Goal: Navigation & Orientation: Find specific page/section

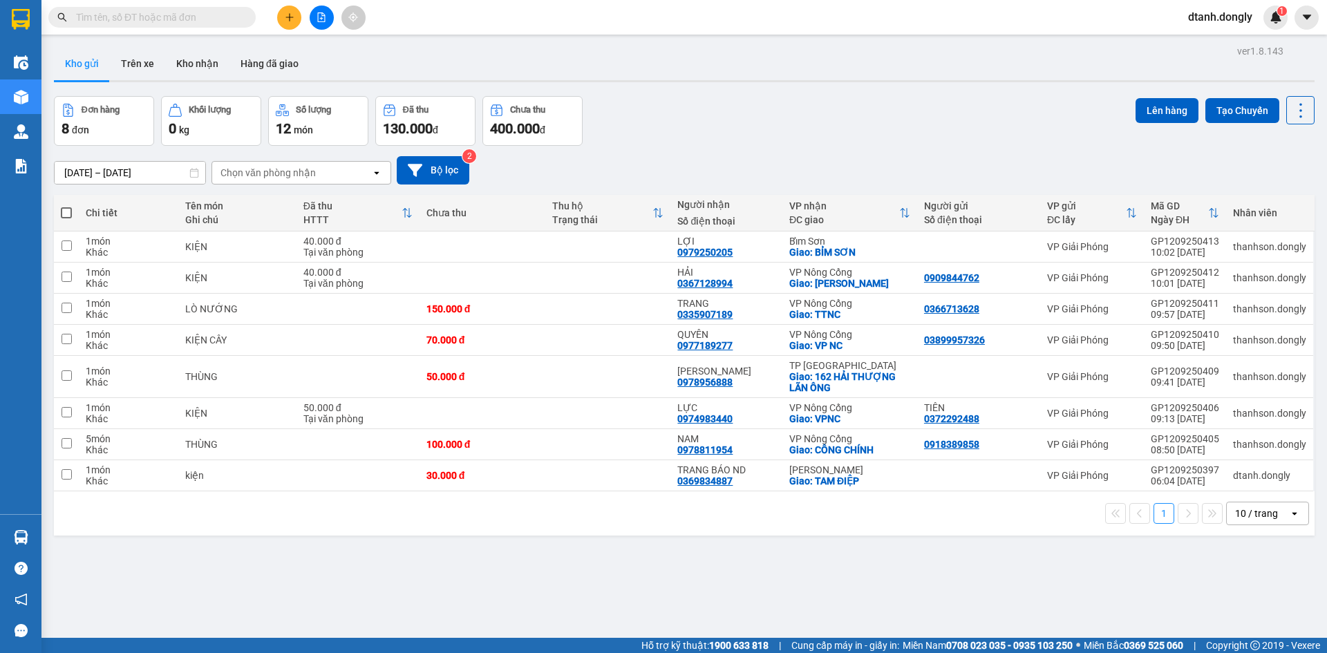
click at [1289, 513] on icon "open" at bounding box center [1294, 513] width 11 height 11
click at [1257, 483] on span "100 / trang" at bounding box center [1251, 483] width 50 height 14
